Goal: Information Seeking & Learning: Learn about a topic

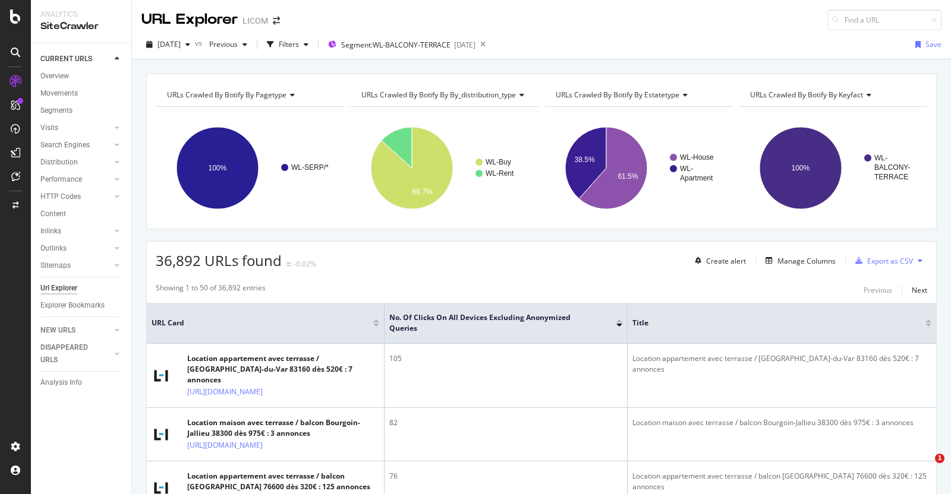
click at [428, 43] on span "Segment: WL-BALCONY-TERRACE" at bounding box center [395, 45] width 109 height 10
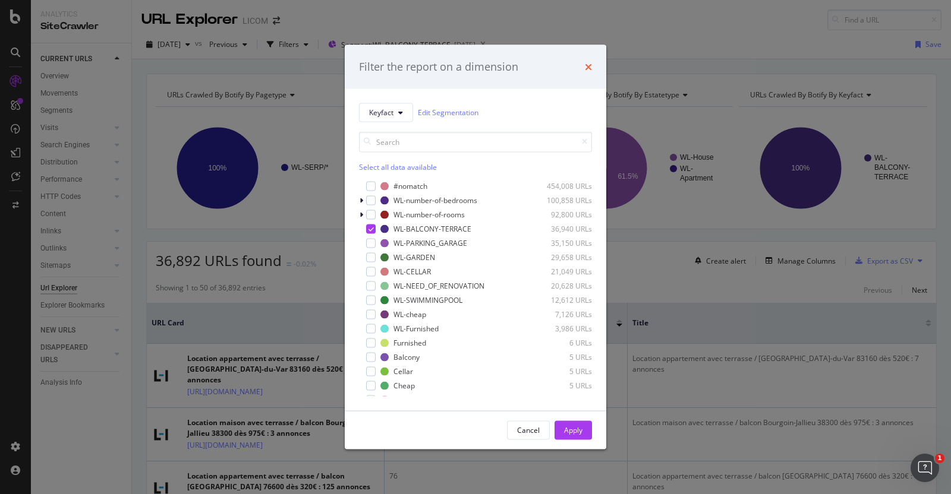
click at [588, 62] on icon "times" at bounding box center [588, 67] width 7 height 10
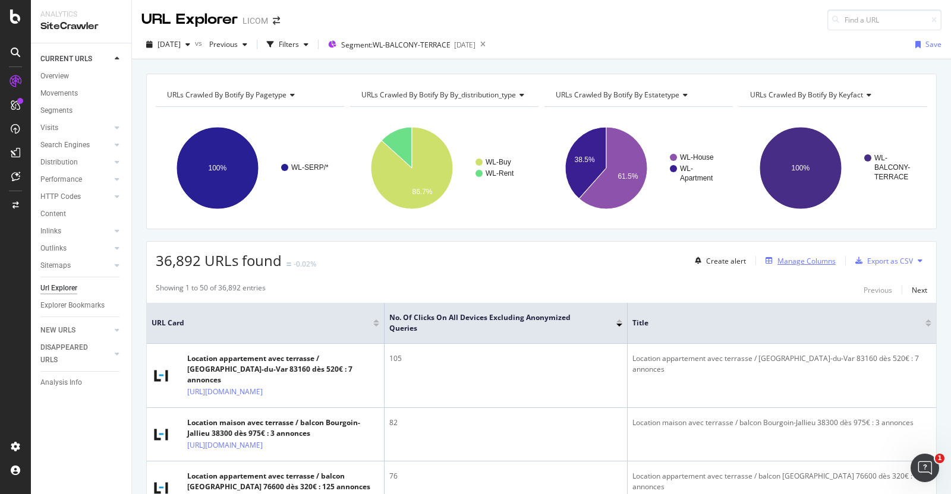
click at [778, 263] on div "Manage Columns" at bounding box center [806, 261] width 58 height 10
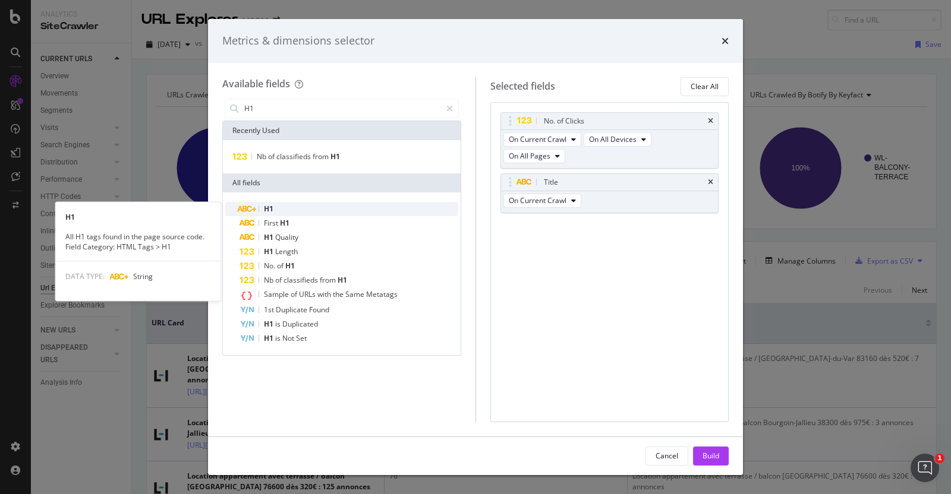
type input "H1"
click at [281, 207] on div "H1" at bounding box center [348, 209] width 219 height 14
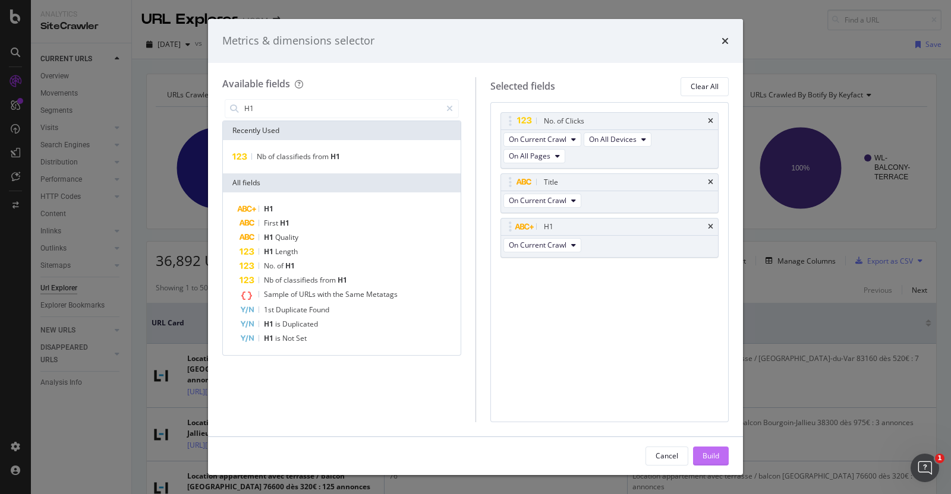
click at [715, 459] on div "Build" at bounding box center [710, 456] width 17 height 10
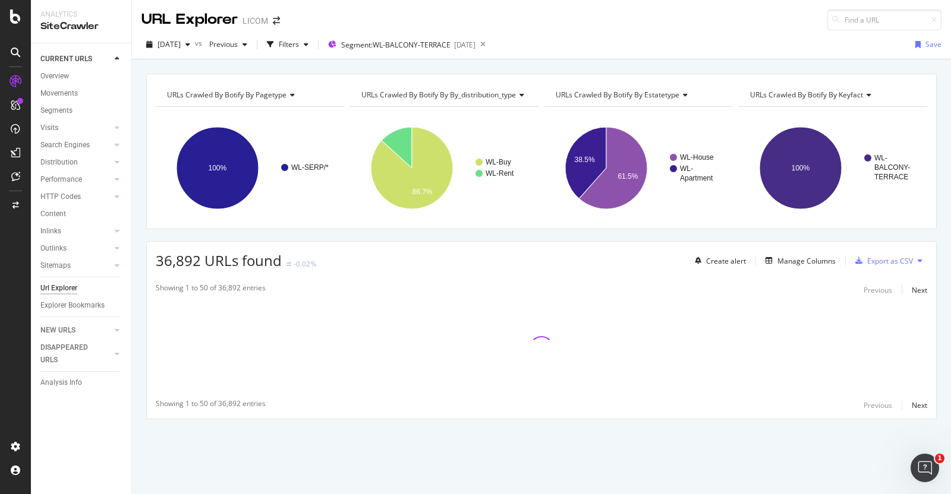
click at [715, 459] on div "URLs Crawled By Botify By pagetype Chart (by Value) Table Expand Export as CSV …" at bounding box center [541, 267] width 819 height 387
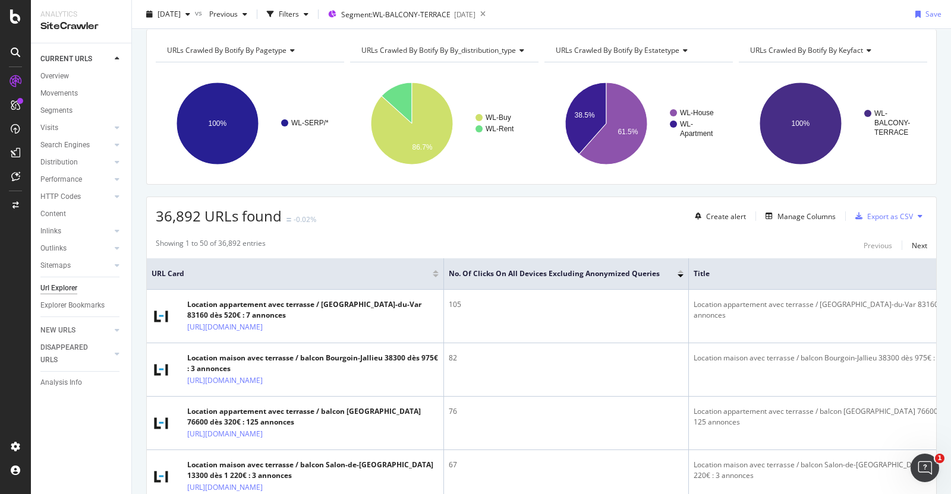
scroll to position [45, 0]
click at [807, 215] on div "Manage Columns" at bounding box center [806, 216] width 58 height 10
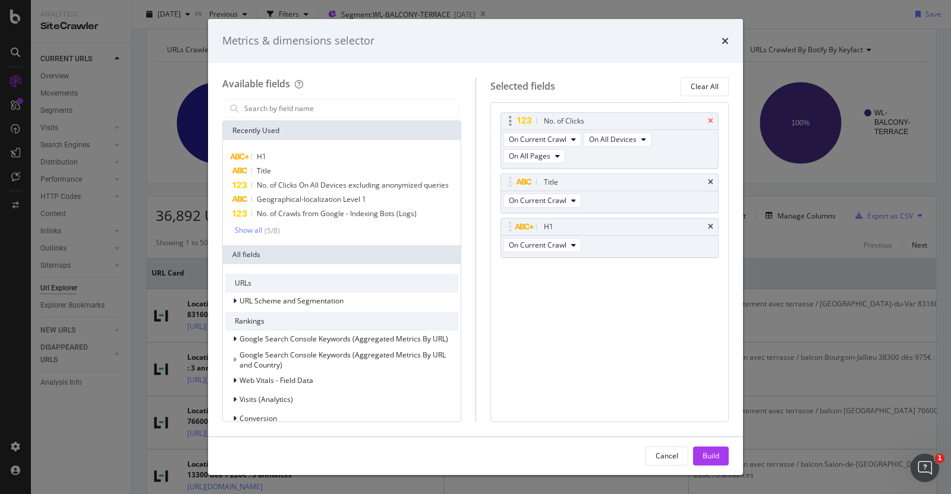
click at [707, 120] on div "No. of Clicks" at bounding box center [609, 121] width 217 height 17
click at [710, 179] on icon "times" at bounding box center [710, 182] width 5 height 7
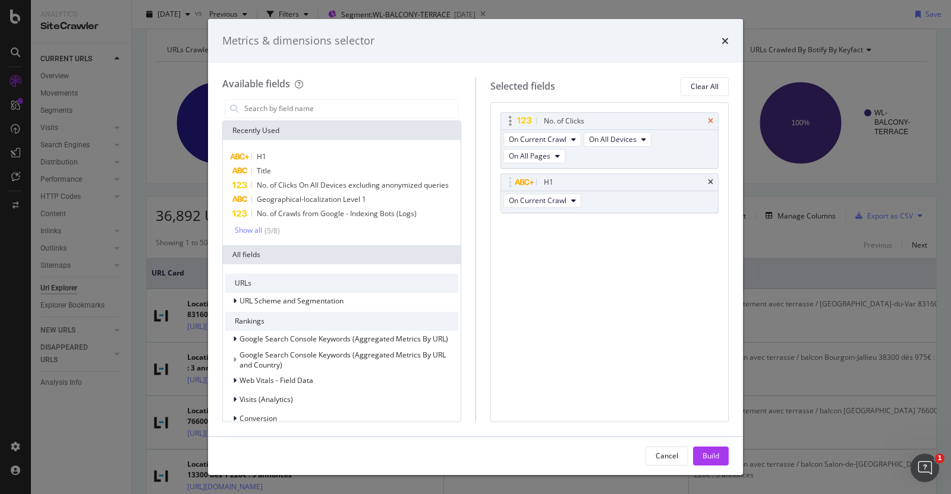
click at [713, 120] on icon "times" at bounding box center [710, 121] width 5 height 7
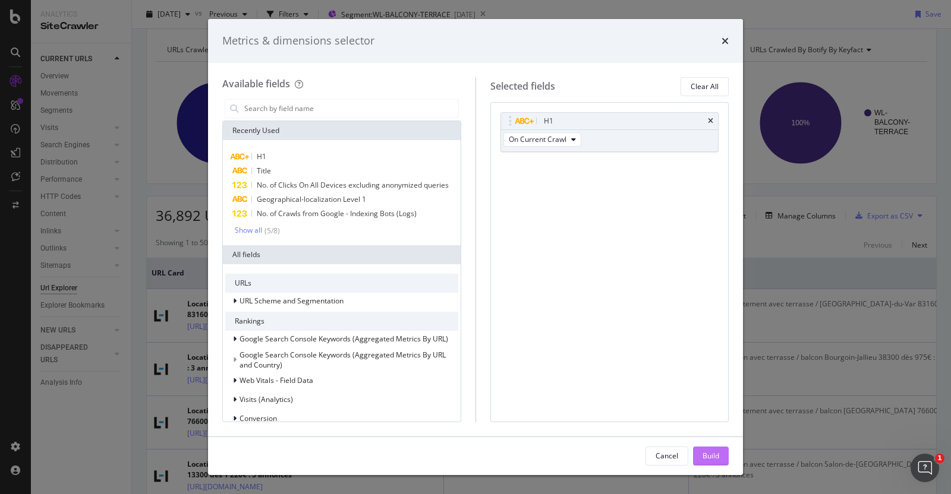
click at [715, 459] on div "Build" at bounding box center [710, 456] width 17 height 10
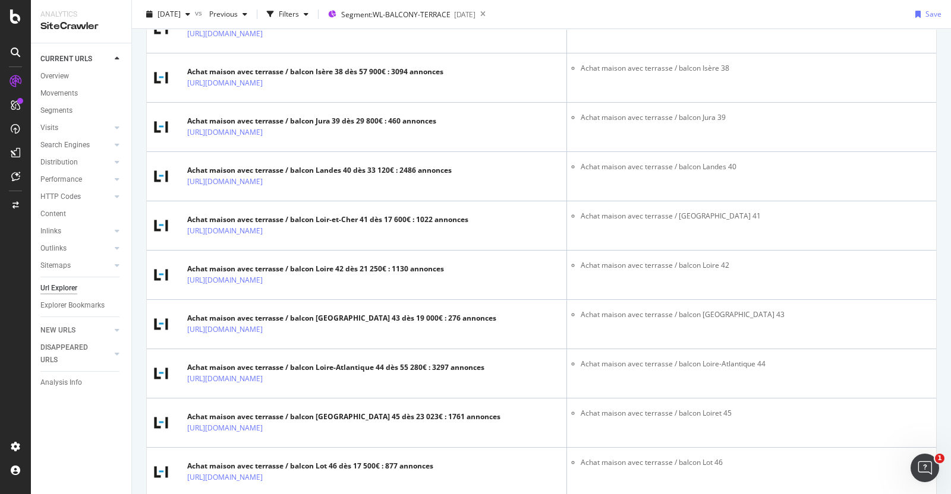
scroll to position [2062, 0]
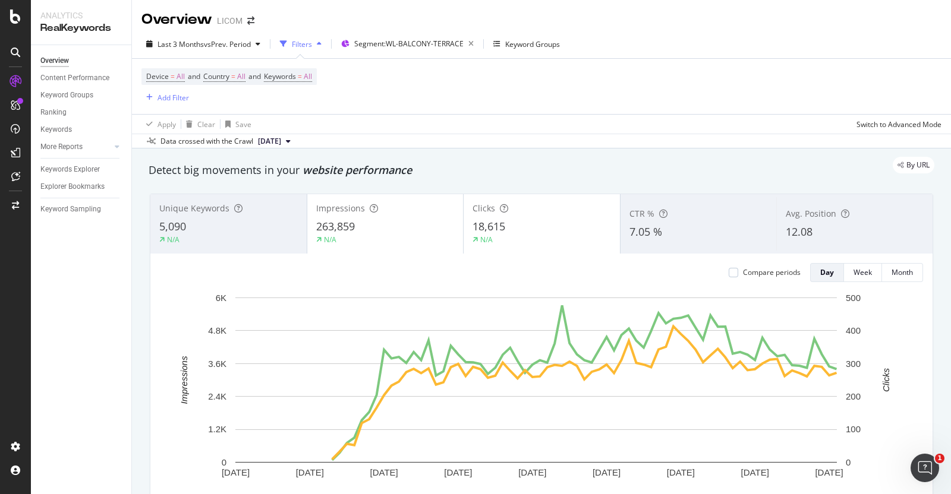
scroll to position [65, 0]
